Goal: Book appointment/travel/reservation

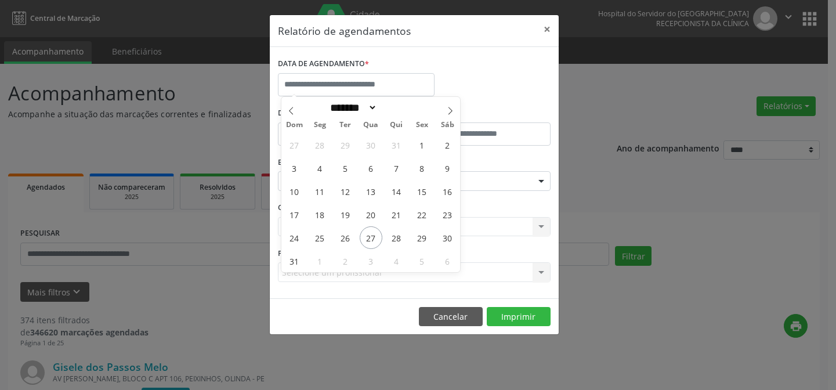
select select "*"
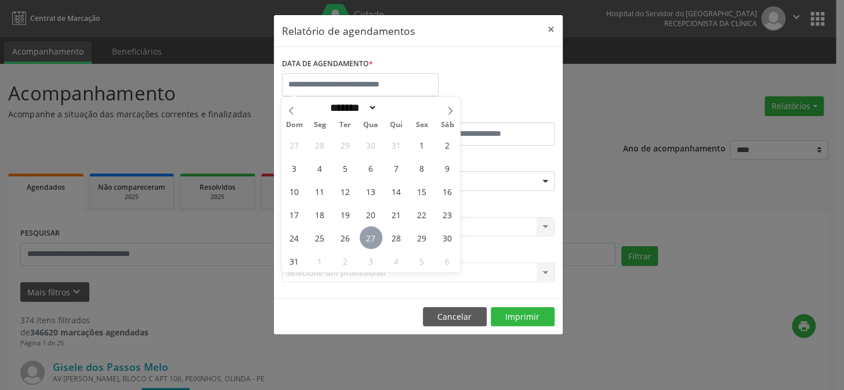
click at [368, 239] on span "27" at bounding box center [371, 237] width 23 height 23
type input "**********"
drag, startPoint x: 368, startPoint y: 239, endPoint x: 369, endPoint y: 212, distance: 27.3
click at [368, 236] on span "27" at bounding box center [371, 237] width 23 height 23
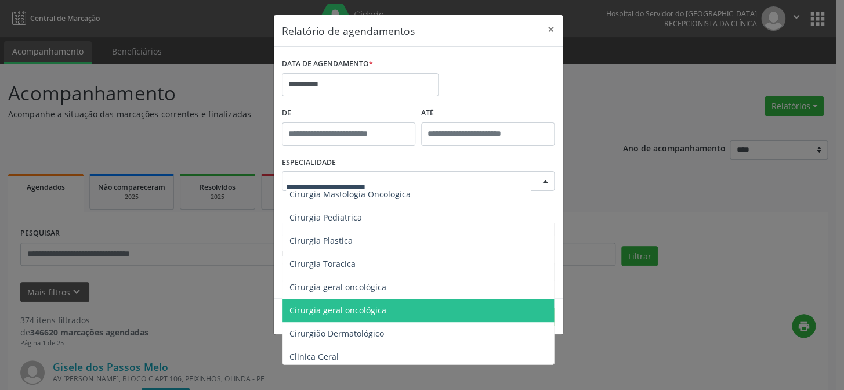
scroll to position [316, 0]
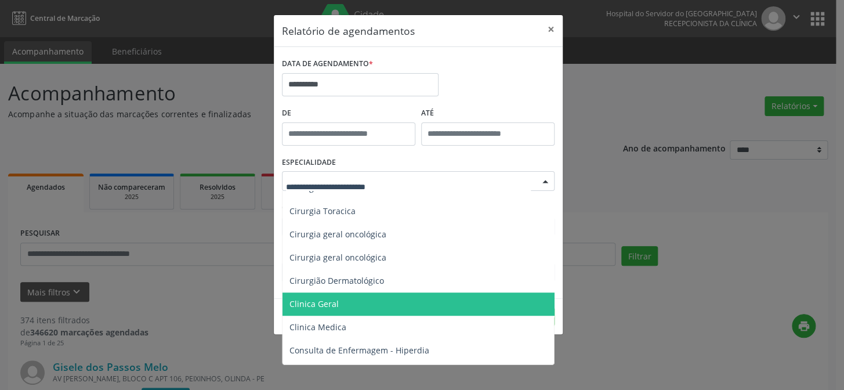
click at [325, 301] on span "Clinica Geral" at bounding box center [314, 303] width 49 height 11
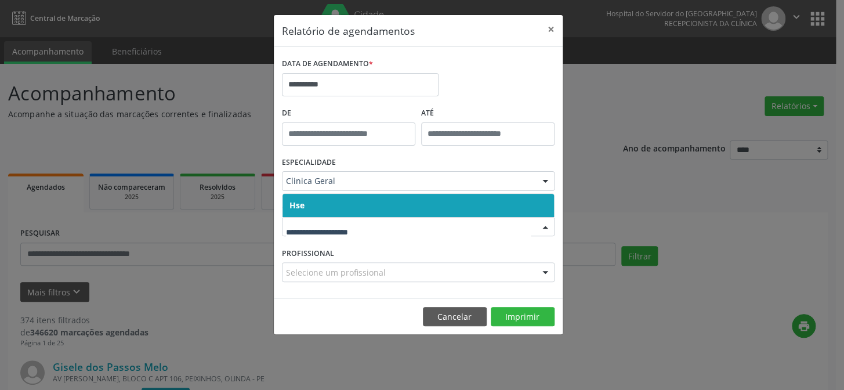
click at [317, 220] on div at bounding box center [418, 227] width 273 height 20
drag, startPoint x: 338, startPoint y: 207, endPoint x: 340, endPoint y: 220, distance: 13.5
click at [339, 207] on span "Hse" at bounding box center [419, 205] width 272 height 23
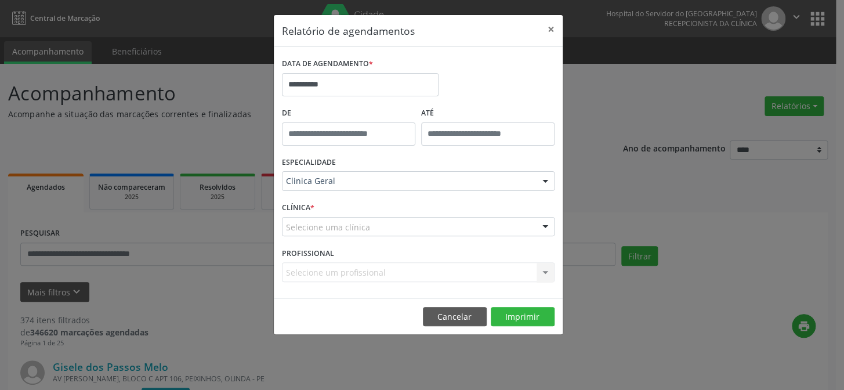
click at [339, 237] on div "CLÍNICA * Selecione uma clínica Hse Nenhum resultado encontrado para: " " Não h…" at bounding box center [418, 221] width 279 height 45
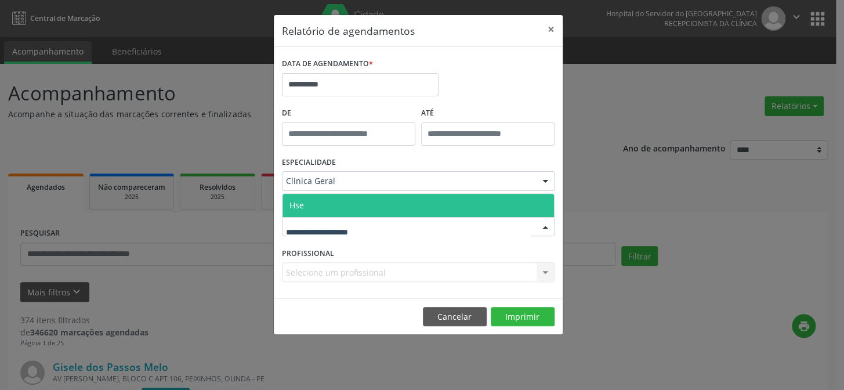
click at [334, 207] on span "Hse" at bounding box center [419, 205] width 272 height 23
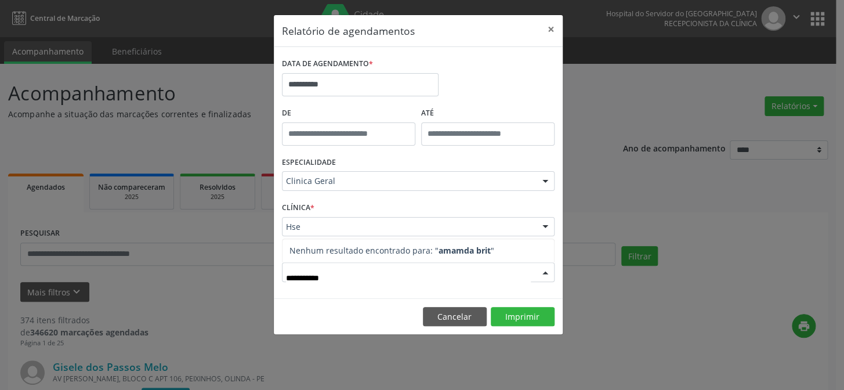
type input "**********"
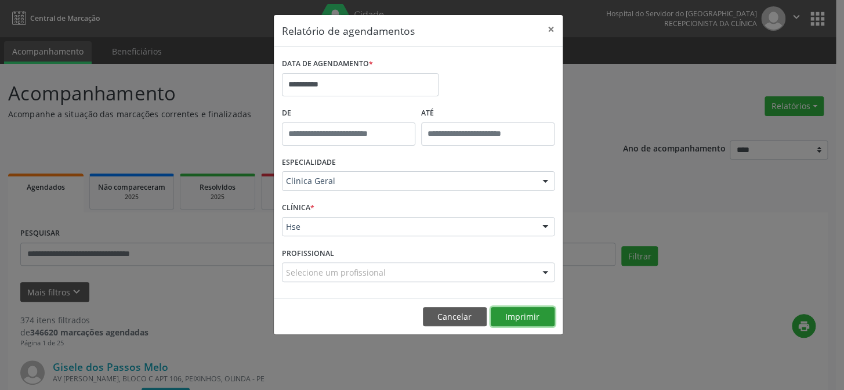
click at [522, 313] on button "Imprimir" at bounding box center [523, 317] width 64 height 20
